Goal: Task Accomplishment & Management: Use online tool/utility

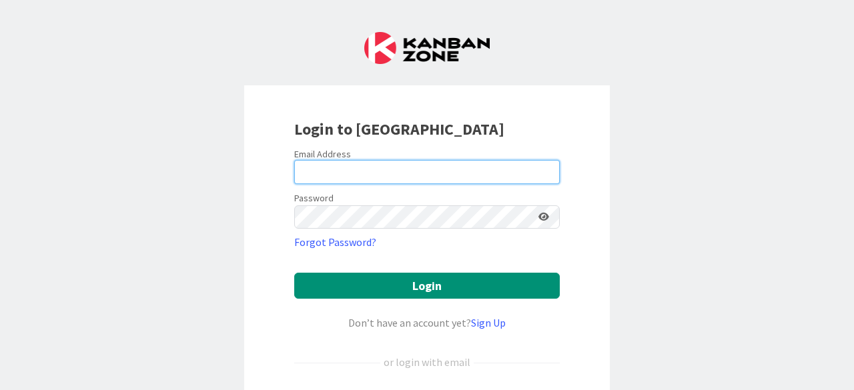
click at [388, 167] on input "email" at bounding box center [426, 172] width 265 height 24
type input "[PERSON_NAME][EMAIL_ADDRESS][PERSON_NAME][DOMAIN_NAME]"
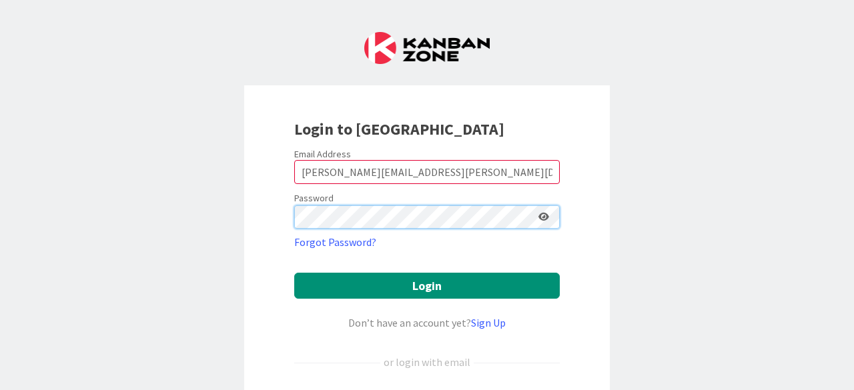
click at [294, 273] on button "Login" at bounding box center [426, 286] width 265 height 26
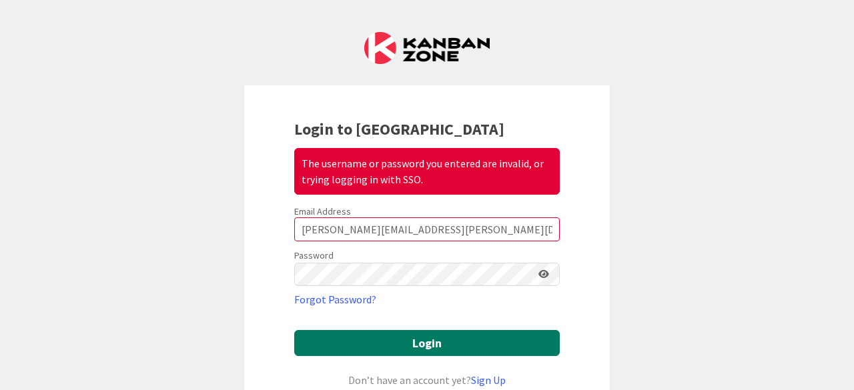
click at [402, 338] on button "Login" at bounding box center [426, 343] width 265 height 26
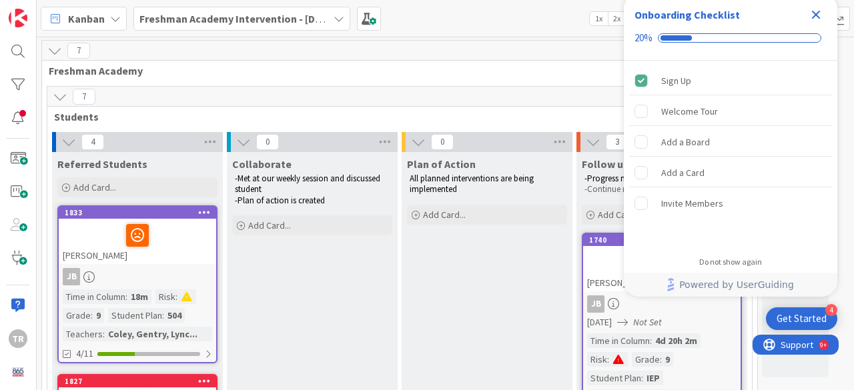
click at [820, 13] on icon "Close Checklist" at bounding box center [816, 15] width 16 height 16
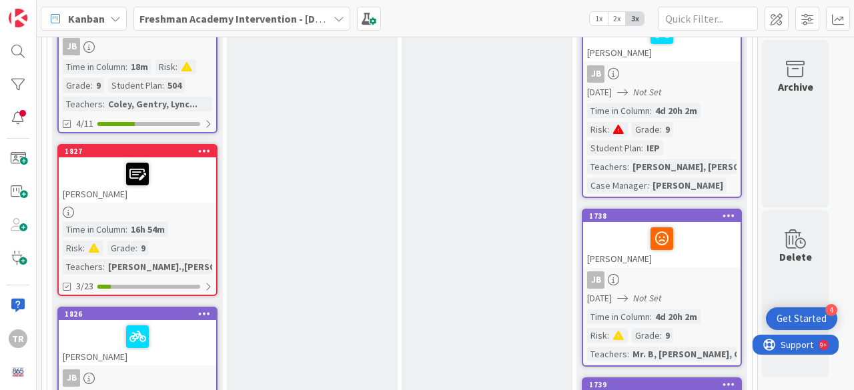
scroll to position [230, 0]
click at [189, 170] on div at bounding box center [137, 174] width 149 height 28
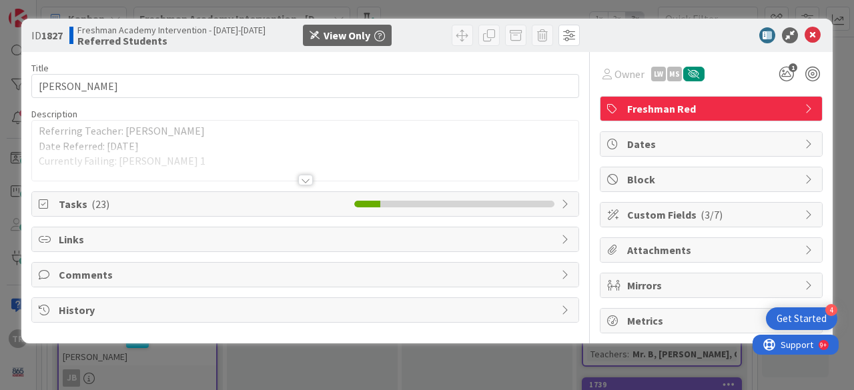
click at [305, 177] on div at bounding box center [305, 180] width 15 height 11
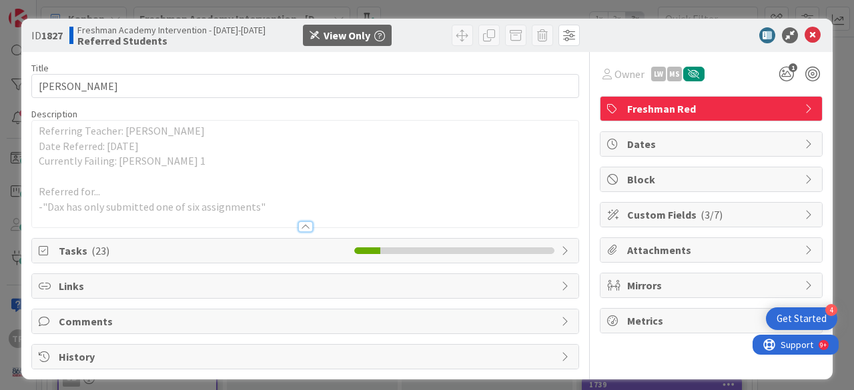
click at [298, 224] on div at bounding box center [305, 226] width 15 height 11
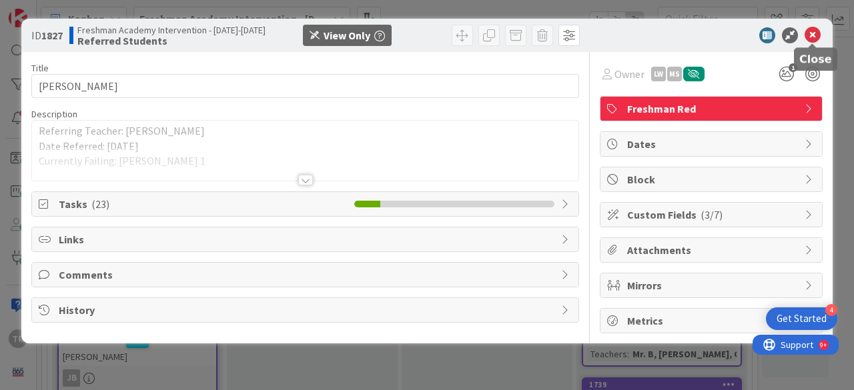
click at [813, 38] on icon at bounding box center [812, 35] width 16 height 16
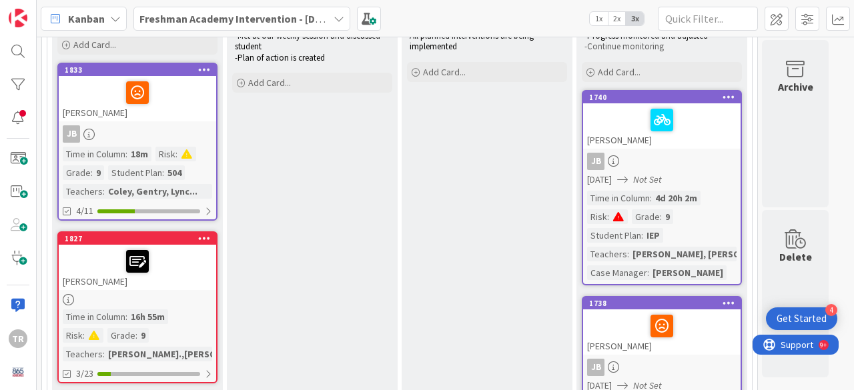
scroll to position [141, 0]
